Goal: Information Seeking & Learning: Find specific fact

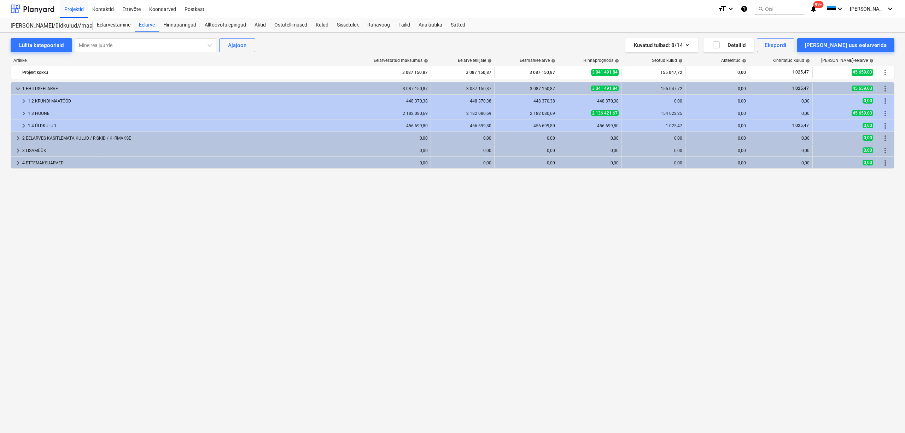
click at [596, 210] on div "keyboard_arrow_down 1 EHITUSEELARVE 3 087 150,87 3 087 150,87 3 087 150,87 3 04…" at bounding box center [453, 243] width 884 height 322
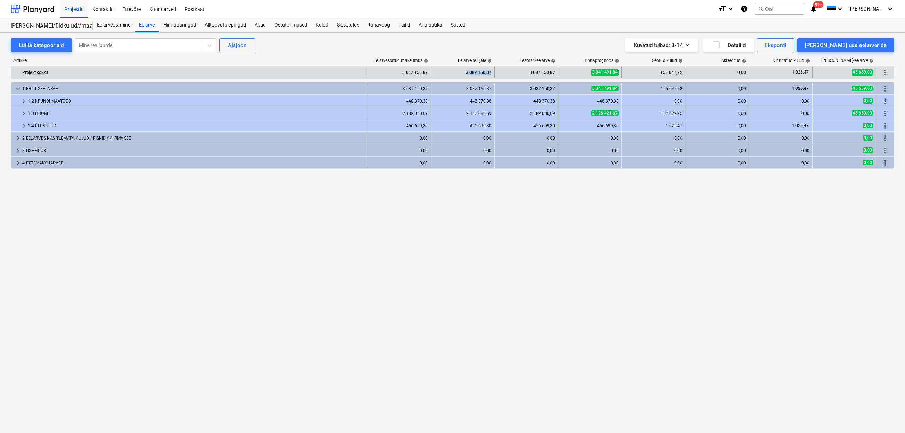
drag, startPoint x: 465, startPoint y: 71, endPoint x: 493, endPoint y: 71, distance: 28.3
click at [493, 71] on div "3 087 150,87" at bounding box center [463, 72] width 64 height 11
copy div "3 087 150,87"
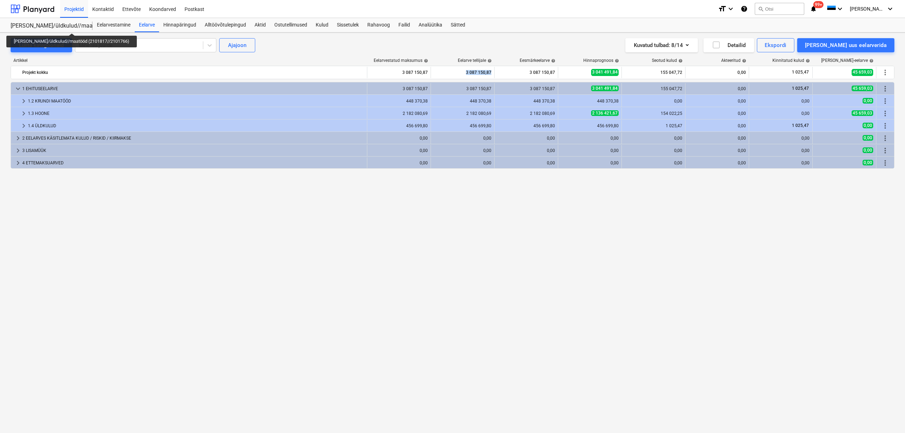
click at [69, 27] on div "[PERSON_NAME]/üldkulud//maatööd (2101817//2101766)" at bounding box center [48, 25] width 74 height 7
click at [45, 22] on div "[PERSON_NAME]/üldkulud//maatööd (2101817//2101766) [PERSON_NAME]/üldkulud//maat…" at bounding box center [52, 25] width 82 height 14
click at [47, 24] on div "[PERSON_NAME]/üldkulud//maatööd (2101817//2101766)" at bounding box center [48, 25] width 74 height 7
click at [29, 10] on div at bounding box center [33, 9] width 44 height 18
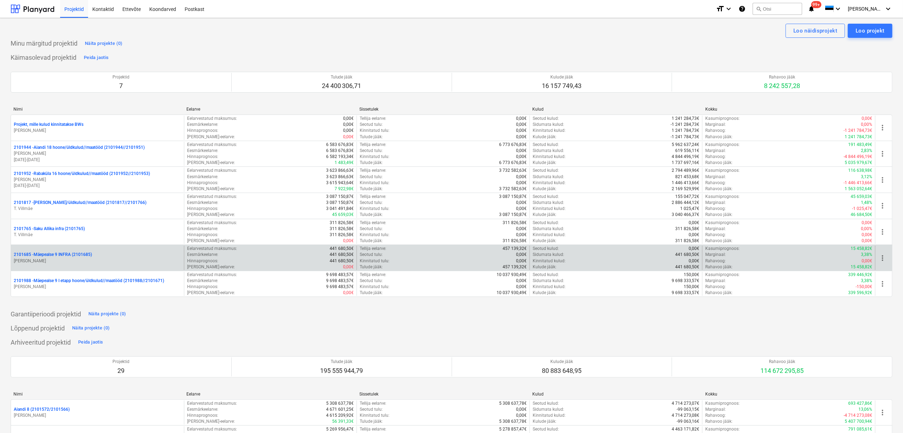
click at [68, 254] on p "2101685 - Mäepealse 9 INFRA (2101685)" at bounding box center [53, 255] width 78 height 6
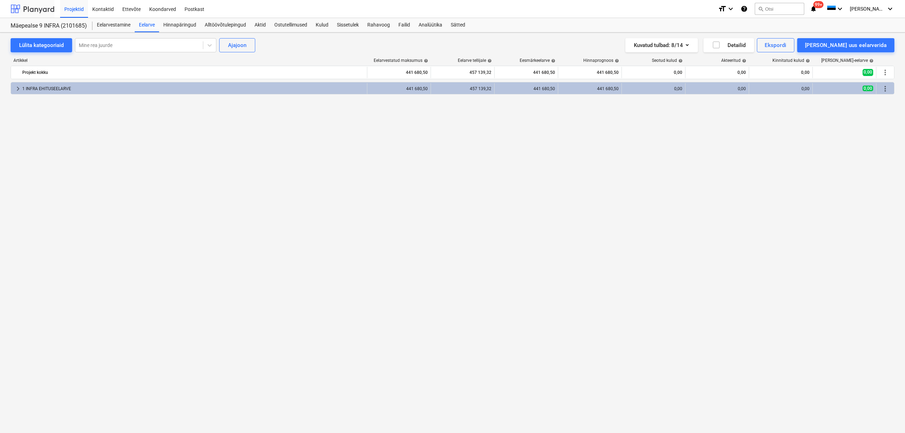
click at [24, 11] on div at bounding box center [33, 9] width 44 height 18
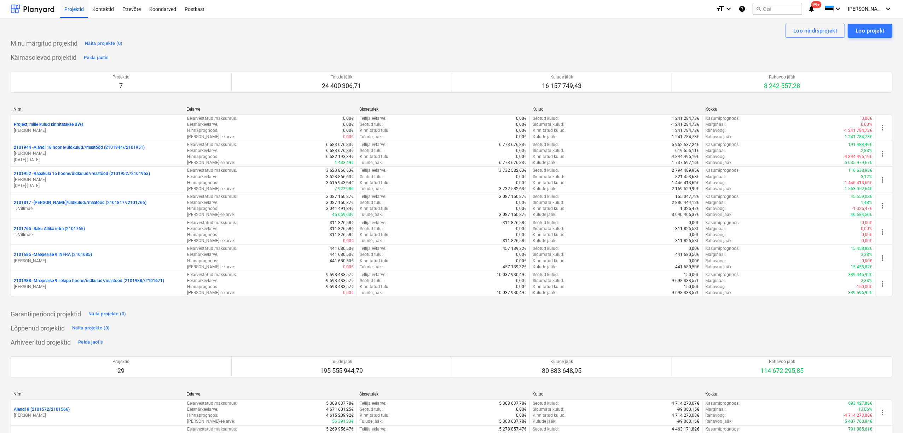
click at [66, 286] on p "[PERSON_NAME]" at bounding box center [97, 287] width 167 height 6
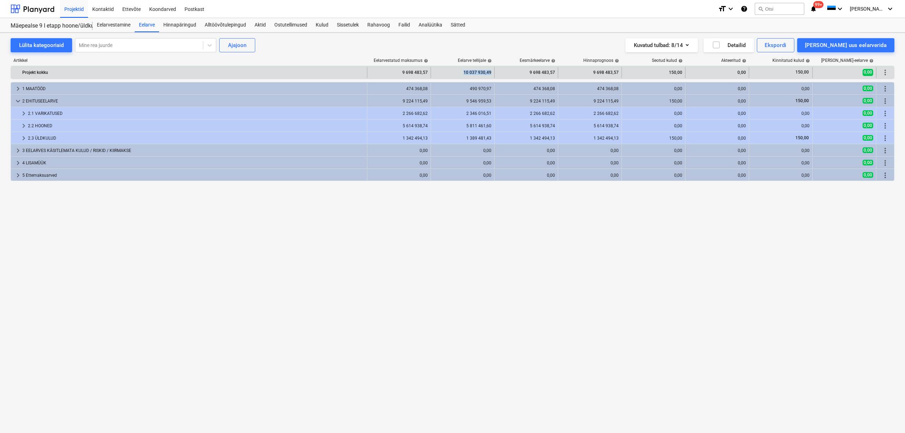
copy div "10 037 930,49"
drag, startPoint x: 460, startPoint y: 73, endPoint x: 494, endPoint y: 73, distance: 33.6
click at [494, 73] on div "10 037 930,49" at bounding box center [463, 72] width 64 height 11
copy div "9 698 483,57"
drag, startPoint x: 518, startPoint y: 78, endPoint x: 555, endPoint y: 74, distance: 37.1
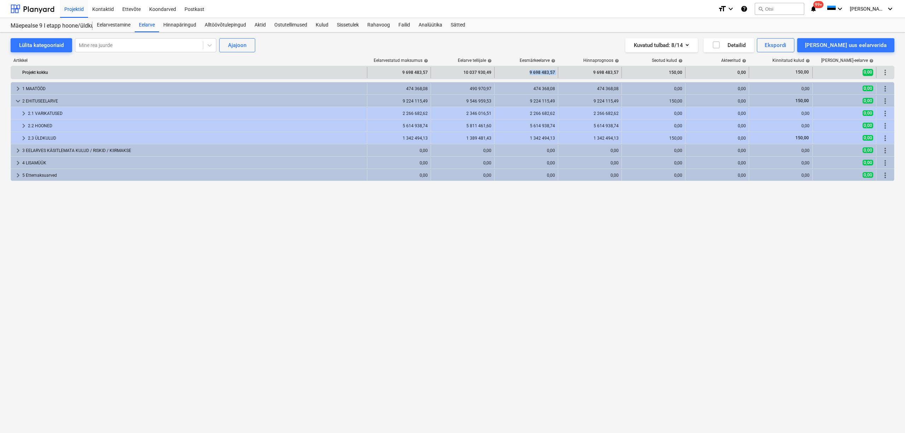
click at [559, 72] on div "Projekt kokku 9 698 483,57 10 037 930,49 9 698 483,57 9 698 483,57 150,00 0,00 …" at bounding box center [452, 72] width 883 height 11
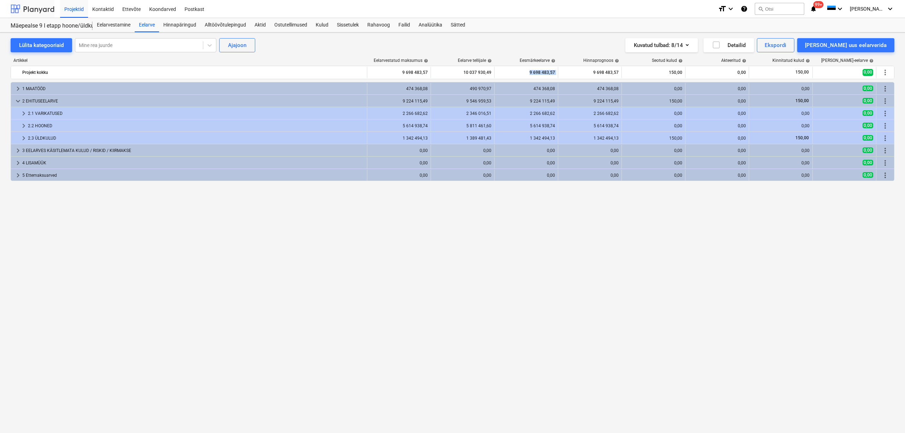
click at [18, 9] on div at bounding box center [33, 9] width 44 height 18
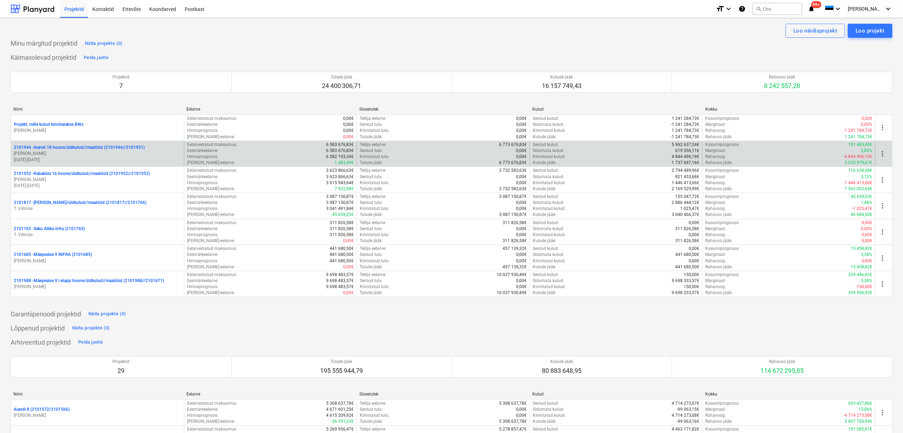
click at [112, 157] on p "[DATE] - [DATE]" at bounding box center [97, 160] width 167 height 6
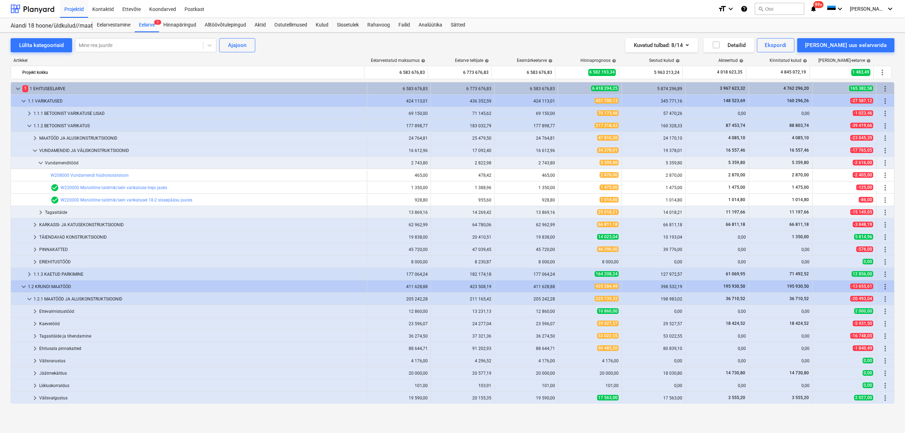
scroll to position [74, 0]
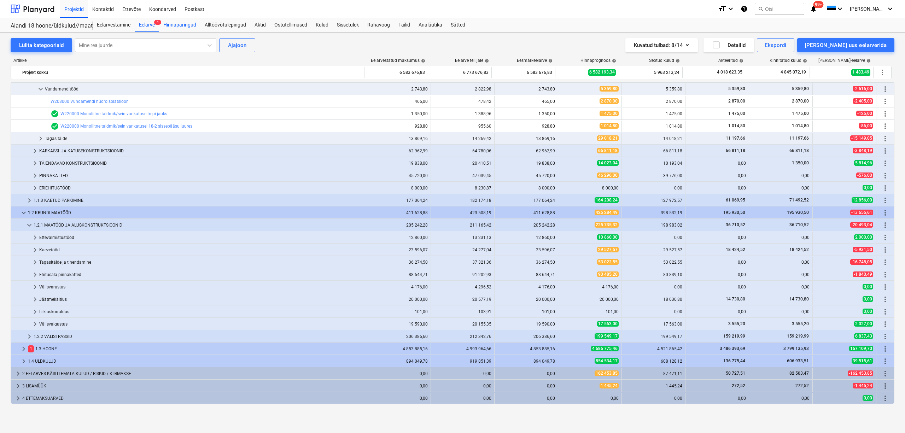
click at [188, 26] on div "Hinnapäringud" at bounding box center [179, 25] width 41 height 14
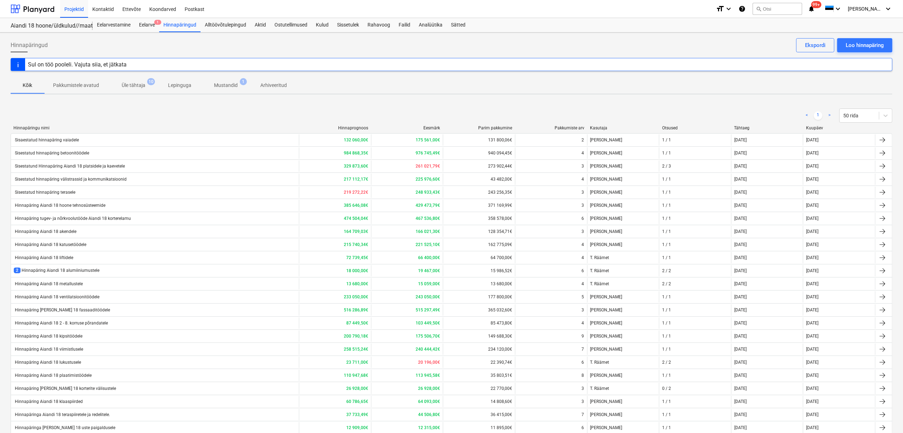
click at [306, 108] on div "< 1 > 50 rida" at bounding box center [452, 116] width 882 height 20
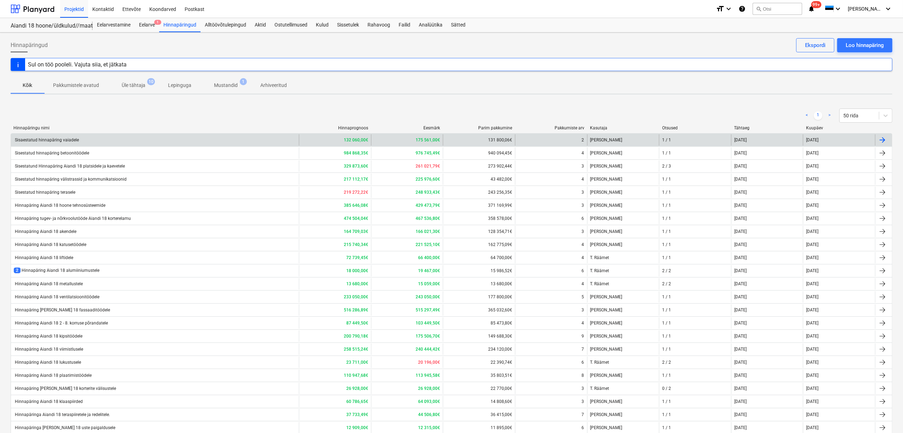
click at [98, 140] on div "Sisaestatud hinnapäring vaiadele" at bounding box center [155, 139] width 288 height 11
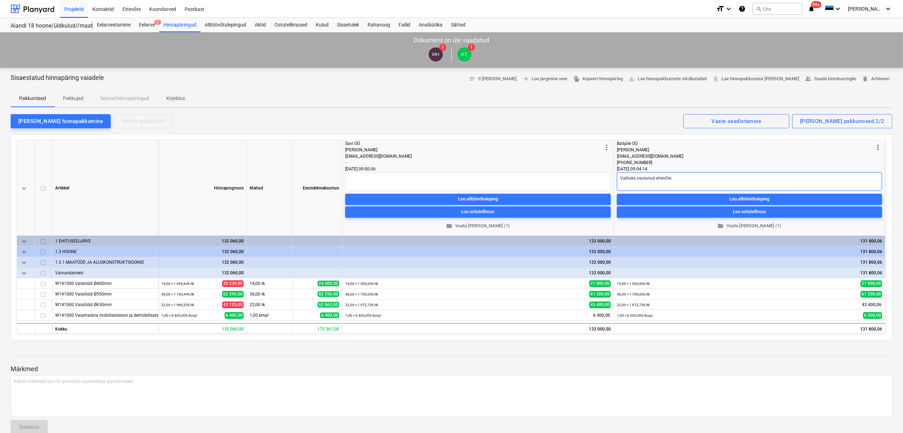
click at [681, 182] on textarea "Valituks osutunud ettevõte" at bounding box center [749, 181] width 265 height 19
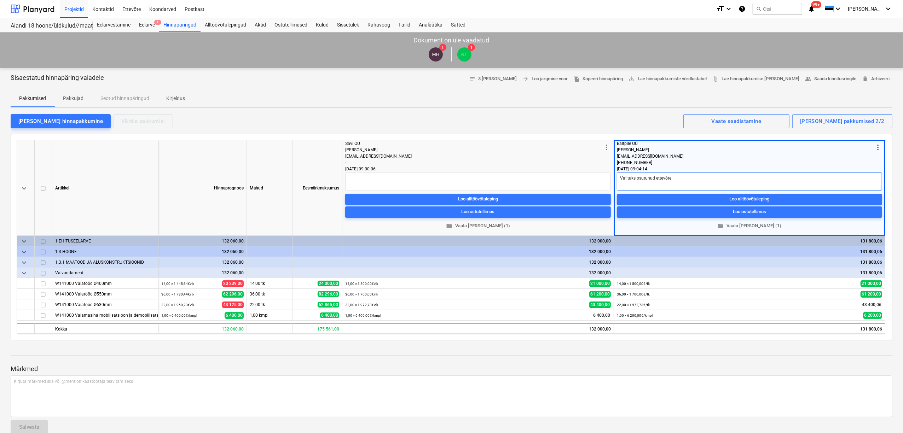
type textarea "x"
click at [39, 10] on div at bounding box center [33, 9] width 44 height 18
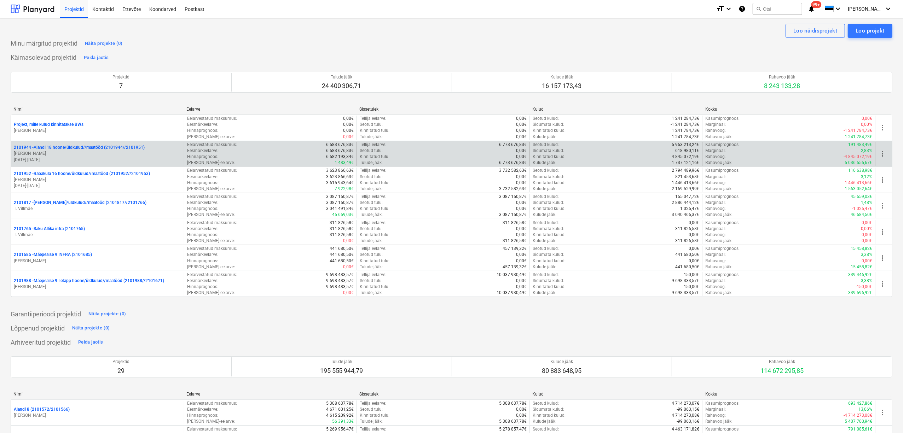
click at [72, 151] on p "2101944 - Aiandi 18 hoone/üldkulud//maatööd (2101944//2101951)" at bounding box center [79, 148] width 131 height 6
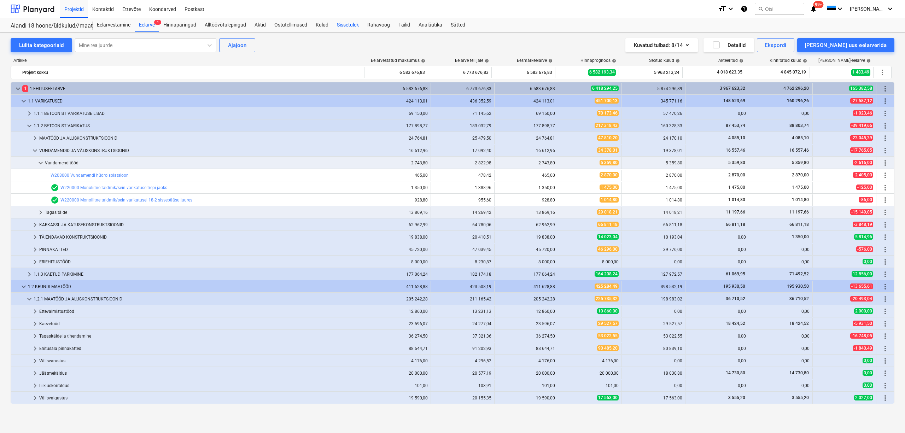
scroll to position [74, 0]
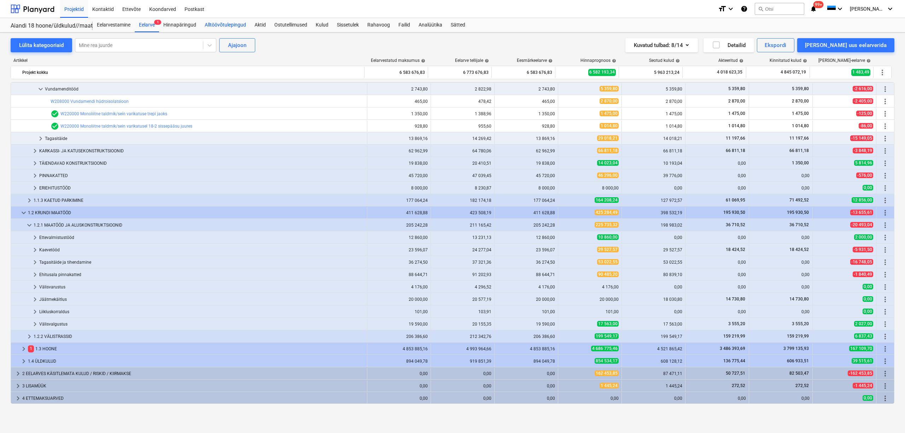
click at [228, 26] on div "Alltöövõtulepingud" at bounding box center [226, 25] width 50 height 14
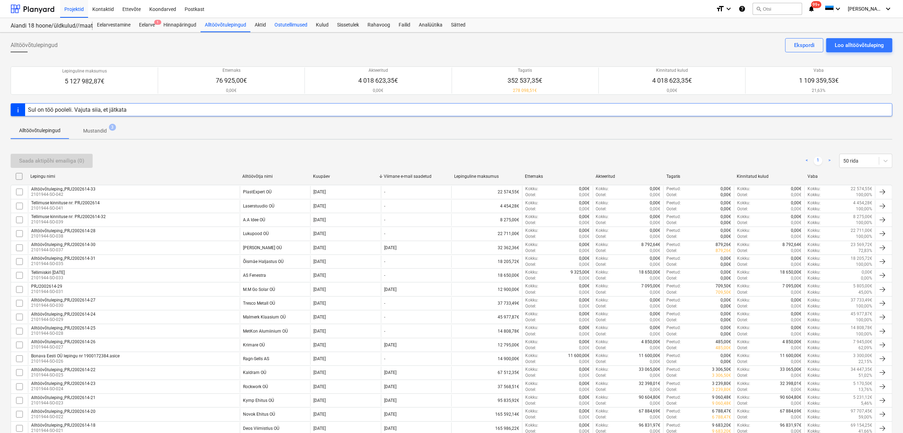
click at [295, 25] on div "Ostutellimused" at bounding box center [290, 25] width 41 height 14
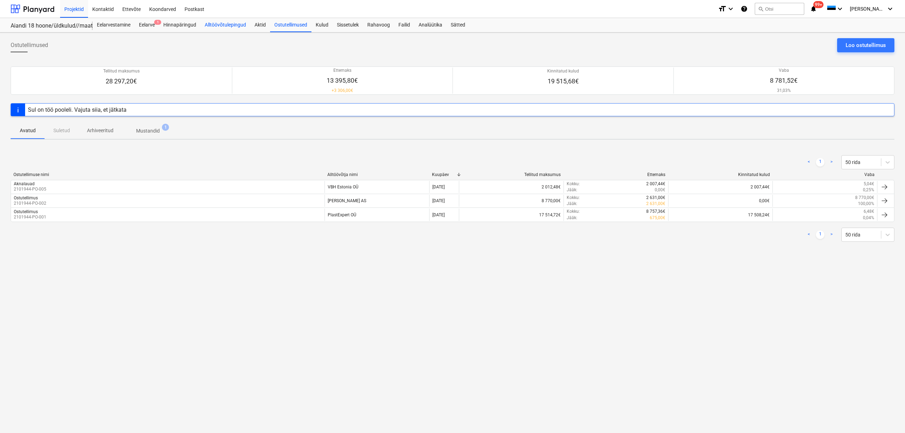
click at [221, 23] on div "Alltöövõtulepingud" at bounding box center [226, 25] width 50 height 14
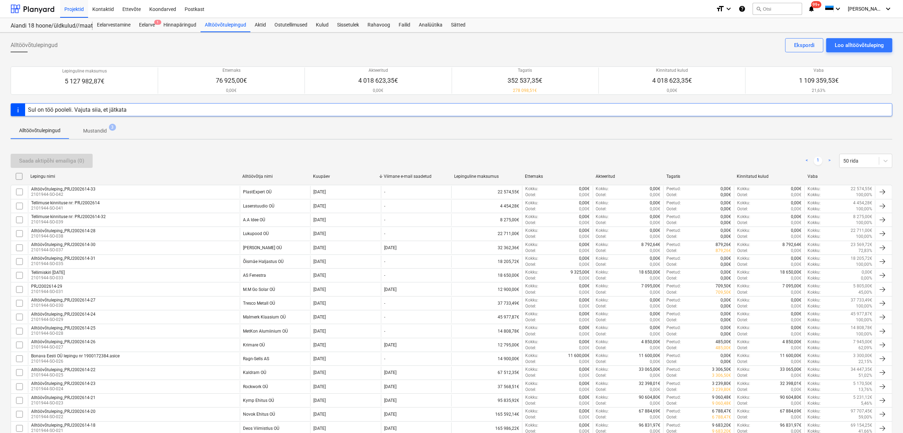
click at [194, 143] on div "Alltöövõtulepingud Loo alltöövõtuleping Ekspordi Lepinguline maksumus 5 127 982…" at bounding box center [451, 379] width 903 height 693
click at [177, 28] on div "Hinnapäringud" at bounding box center [179, 25] width 41 height 14
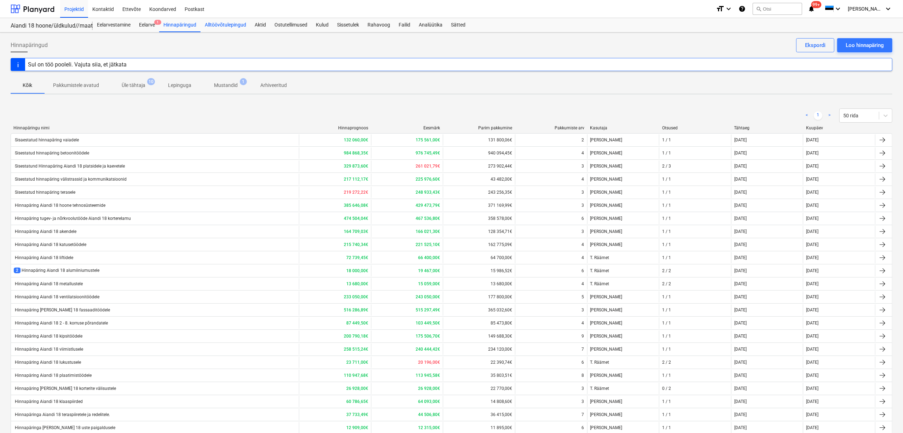
click at [220, 25] on div "Alltöövõtulepingud" at bounding box center [226, 25] width 50 height 14
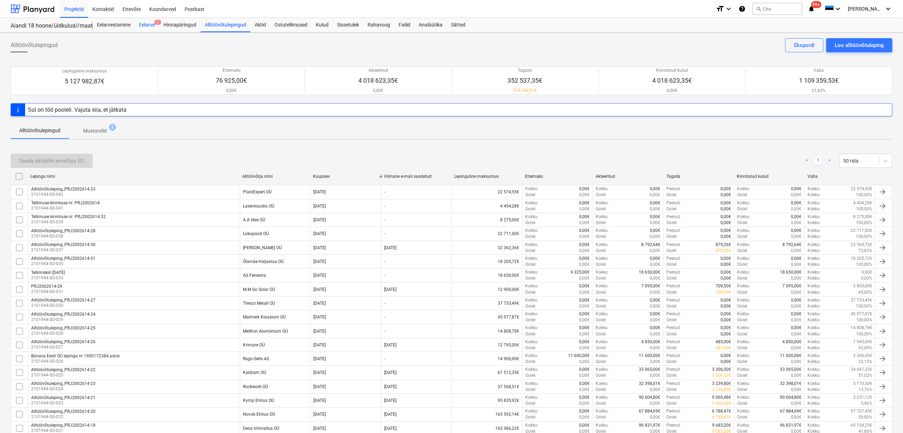
click at [143, 25] on div "Eelarve 1" at bounding box center [147, 25] width 24 height 14
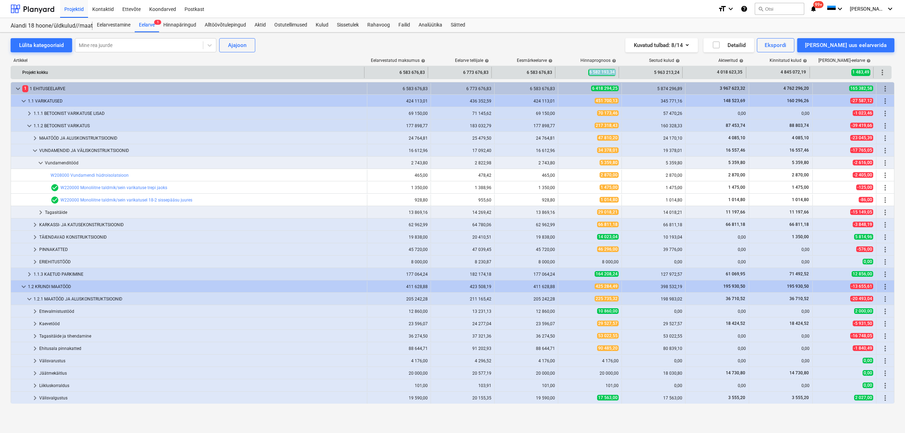
copy span "6 582 193,34"
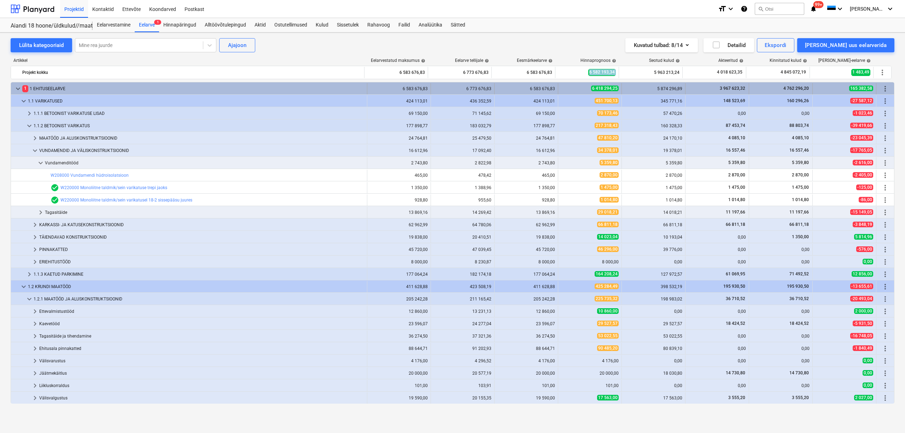
drag, startPoint x: 584, startPoint y: 73, endPoint x: 549, endPoint y: 88, distance: 37.7
click at [619, 75] on div "6 582 193,34" at bounding box center [588, 72] width 64 height 11
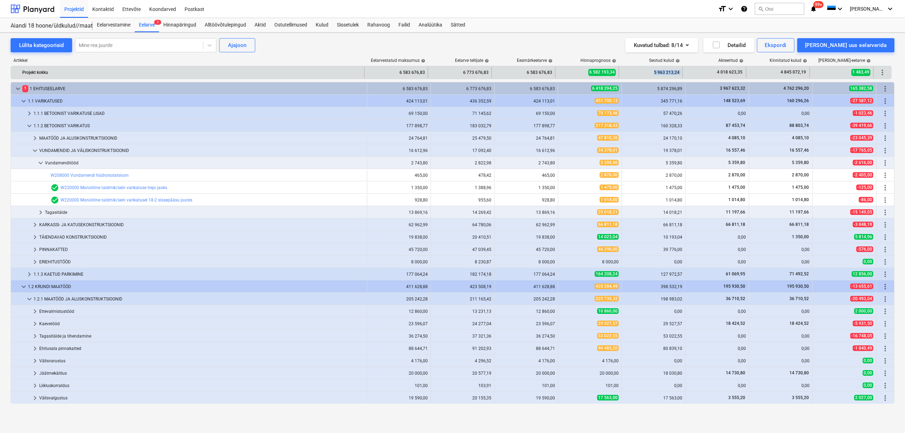
copy div "5 963 213,24"
drag, startPoint x: 648, startPoint y: 71, endPoint x: 688, endPoint y: 75, distance: 39.8
click at [688, 75] on div "Projekt kokku 6 583 676,83 6 773 676,83 6 583 676,83 6 582 193,34 5 963 213,24 …" at bounding box center [451, 72] width 881 height 11
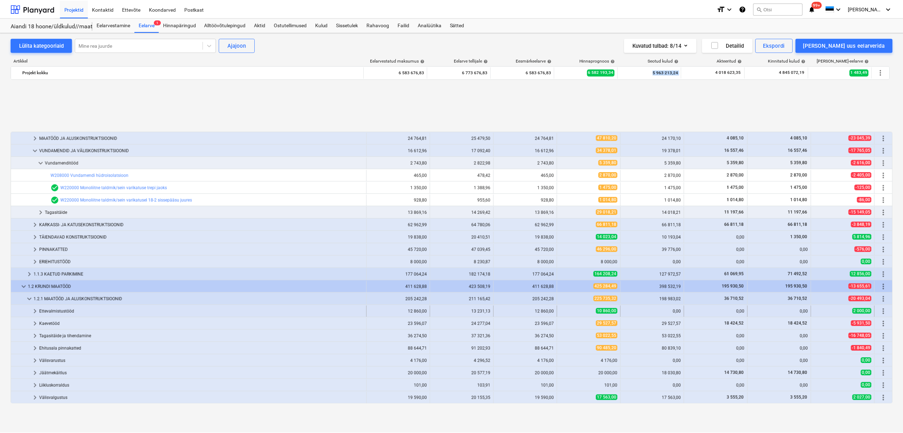
scroll to position [74, 0]
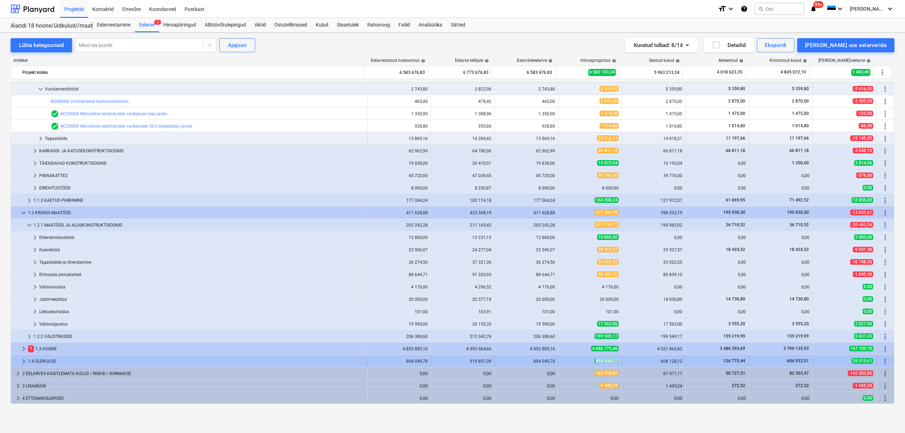
copy span "854 534,17"
drag, startPoint x: 583, startPoint y: 361, endPoint x: 620, endPoint y: 363, distance: 37.2
click at [620, 363] on div "keyboard_arrow_right 1.4 ÜLDKULUD 894 049,78 919 851,39 894 049,78 854 534,17 6…" at bounding box center [452, 361] width 883 height 11
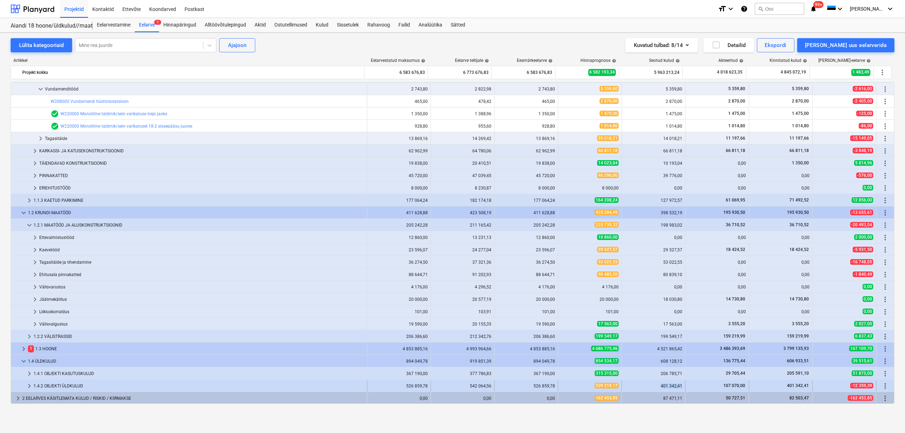
copy div "401 342,41"
drag, startPoint x: 654, startPoint y: 387, endPoint x: 682, endPoint y: 388, distance: 28.3
click at [682, 388] on div "401 342,41" at bounding box center [654, 386] width 64 height 11
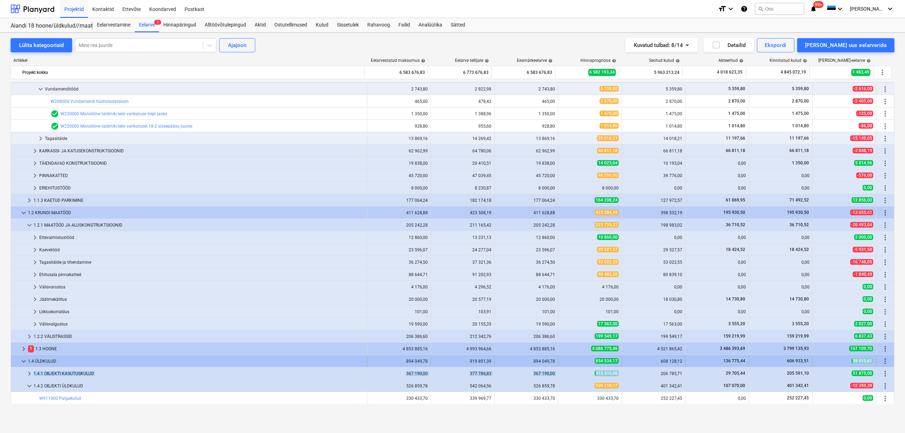
drag, startPoint x: 651, startPoint y: 368, endPoint x: 679, endPoint y: 362, distance: 28.2
click at [679, 362] on div "keyboard_arrow_down 1 1 EHITUSEELARVE 6 583 676,83 6 773 676,83 6 583 676,83 6 …" at bounding box center [453, 299] width 884 height 582
copy div "608 128,12"
drag, startPoint x: 646, startPoint y: 362, endPoint x: 683, endPoint y: 357, distance: 37.8
click at [683, 357] on div "keyboard_arrow_down 1.4 ÜLDKULUD 894 049,78 919 851,39 894 049,78 854 534,17 60…" at bounding box center [452, 361] width 883 height 11
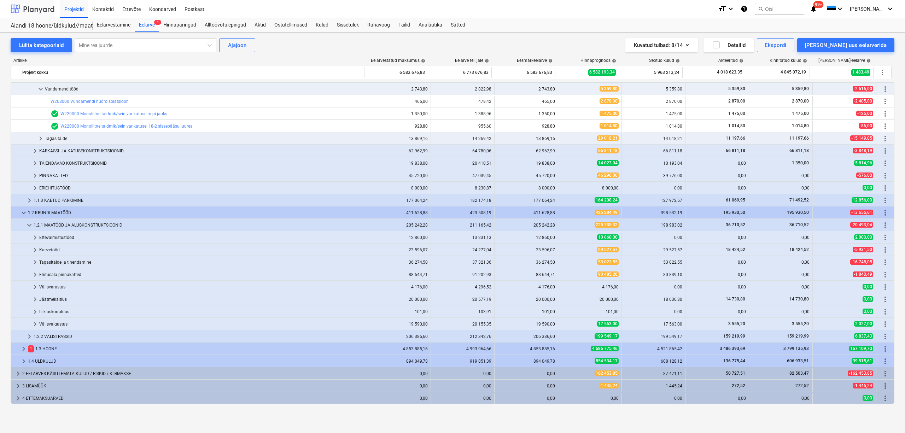
click at [34, 10] on div at bounding box center [33, 9] width 44 height 18
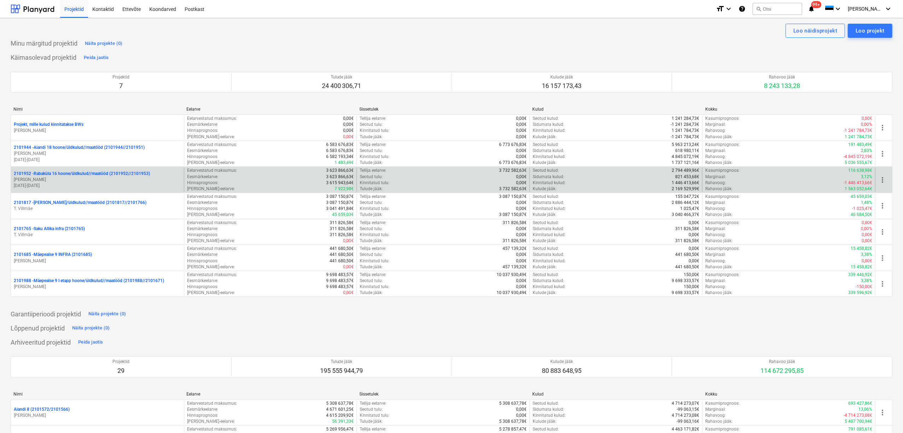
click at [78, 180] on p "[PERSON_NAME]" at bounding box center [97, 180] width 167 height 6
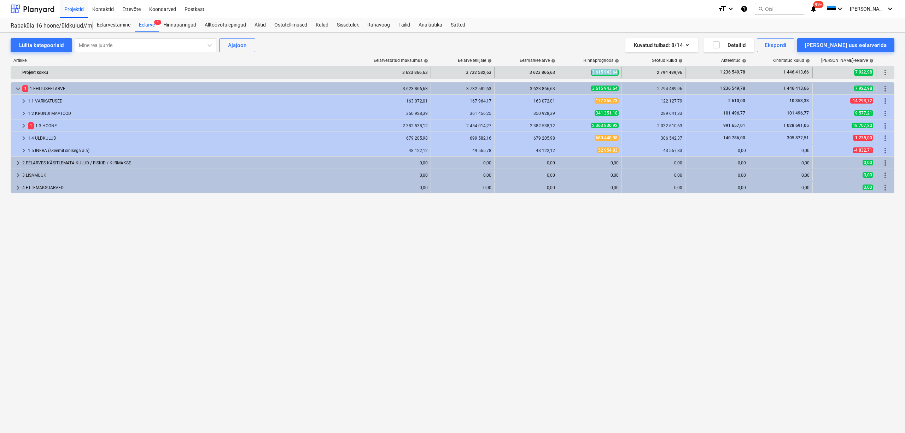
copy span "3 615 943,64"
drag, startPoint x: 586, startPoint y: 74, endPoint x: 621, endPoint y: 73, distance: 35.0
click at [621, 73] on div "3 615 943,64" at bounding box center [590, 72] width 64 height 11
drag, startPoint x: 524, startPoint y: 76, endPoint x: 557, endPoint y: 70, distance: 34.1
click at [557, 70] on div "3 623 866,63" at bounding box center [527, 72] width 64 height 11
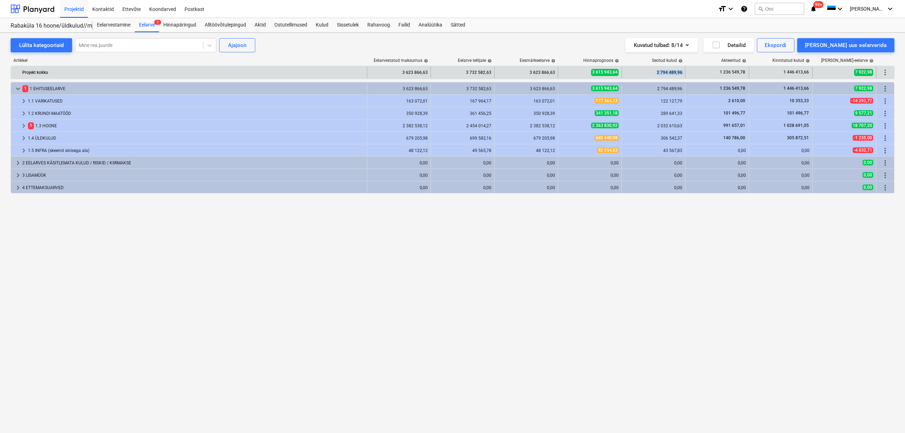
copy div "2 794 489,96"
drag, startPoint x: 654, startPoint y: 69, endPoint x: 687, endPoint y: 74, distance: 33.2
click at [687, 74] on div "Projekt kokku 3 623 866,63 3 732 582,63 3 623 866,63 3 615 943,64 2 794 489,96 …" at bounding box center [452, 72] width 883 height 11
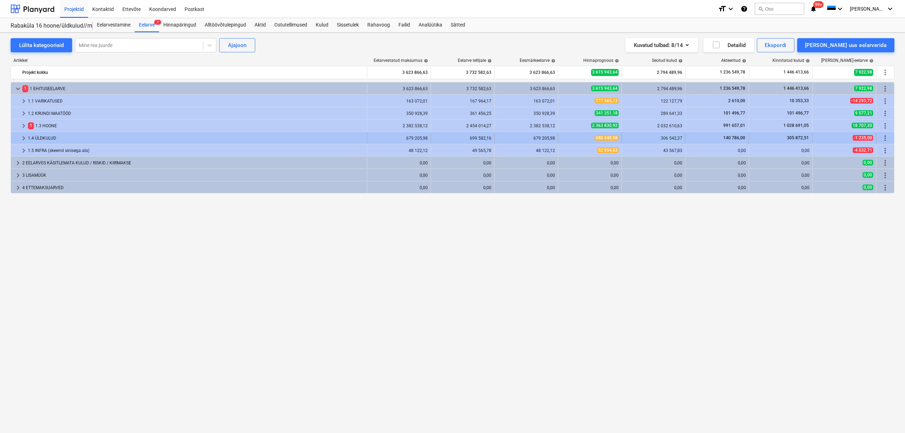
drag, startPoint x: 652, startPoint y: 139, endPoint x: 683, endPoint y: 140, distance: 30.4
click at [683, 140] on div "306 542,37" at bounding box center [654, 138] width 64 height 11
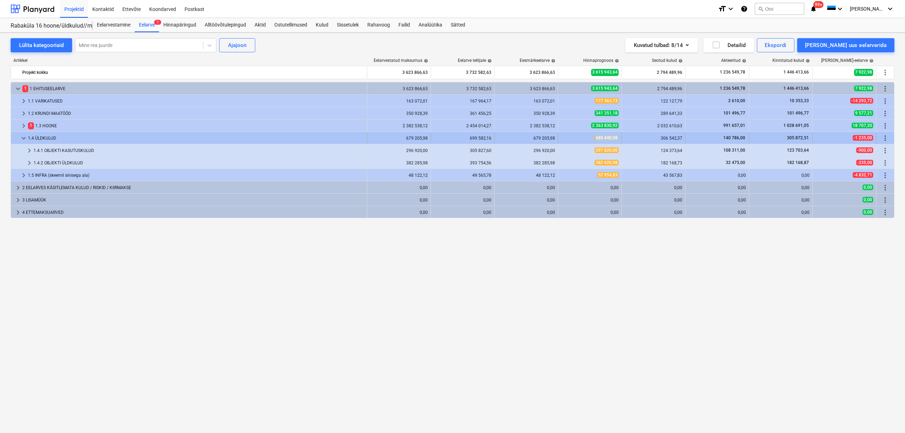
drag, startPoint x: 585, startPoint y: 139, endPoint x: 627, endPoint y: 140, distance: 42.5
click at [627, 140] on div "keyboard_arrow_down 1.4 ÜLDKULUD 679 205,98 699 582,16 679 205,98 680 440,98 30…" at bounding box center [452, 138] width 883 height 11
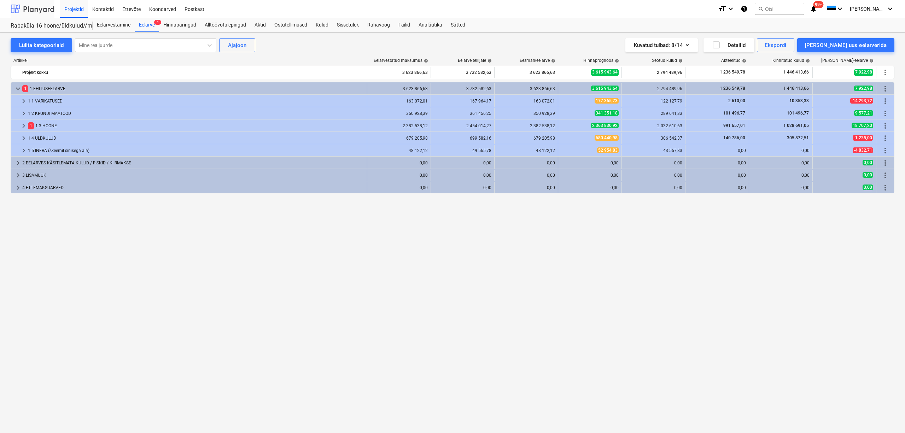
click at [33, 16] on div at bounding box center [33, 9] width 44 height 18
